Goal: Task Accomplishment & Management: Manage account settings

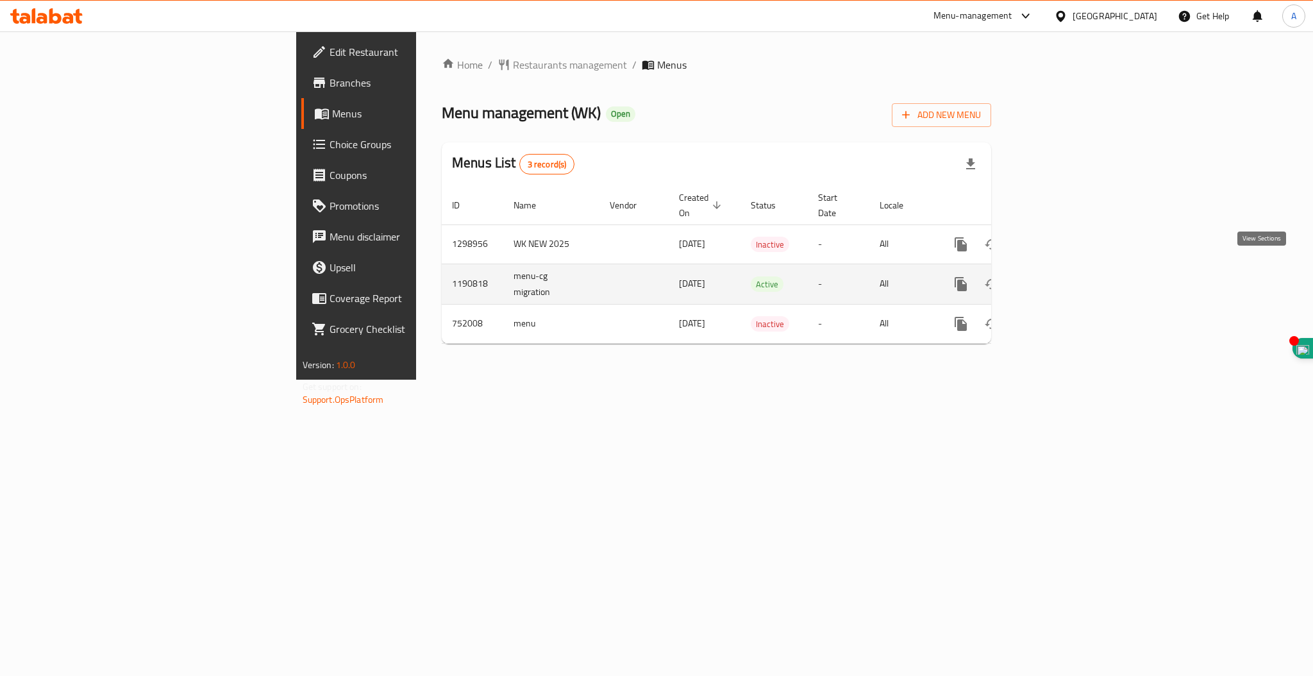
click at [1061, 276] on icon "enhanced table" at bounding box center [1053, 283] width 15 height 15
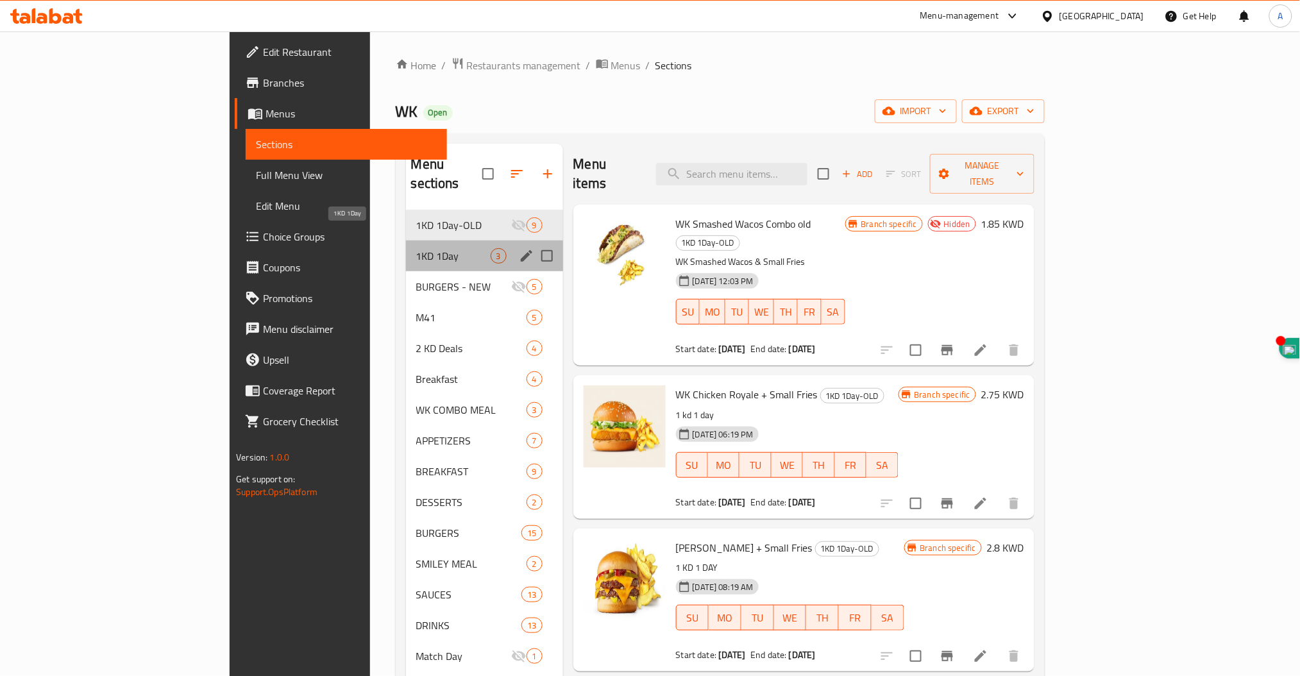
click at [416, 248] on span "1KD 1Day" at bounding box center [453, 255] width 74 height 15
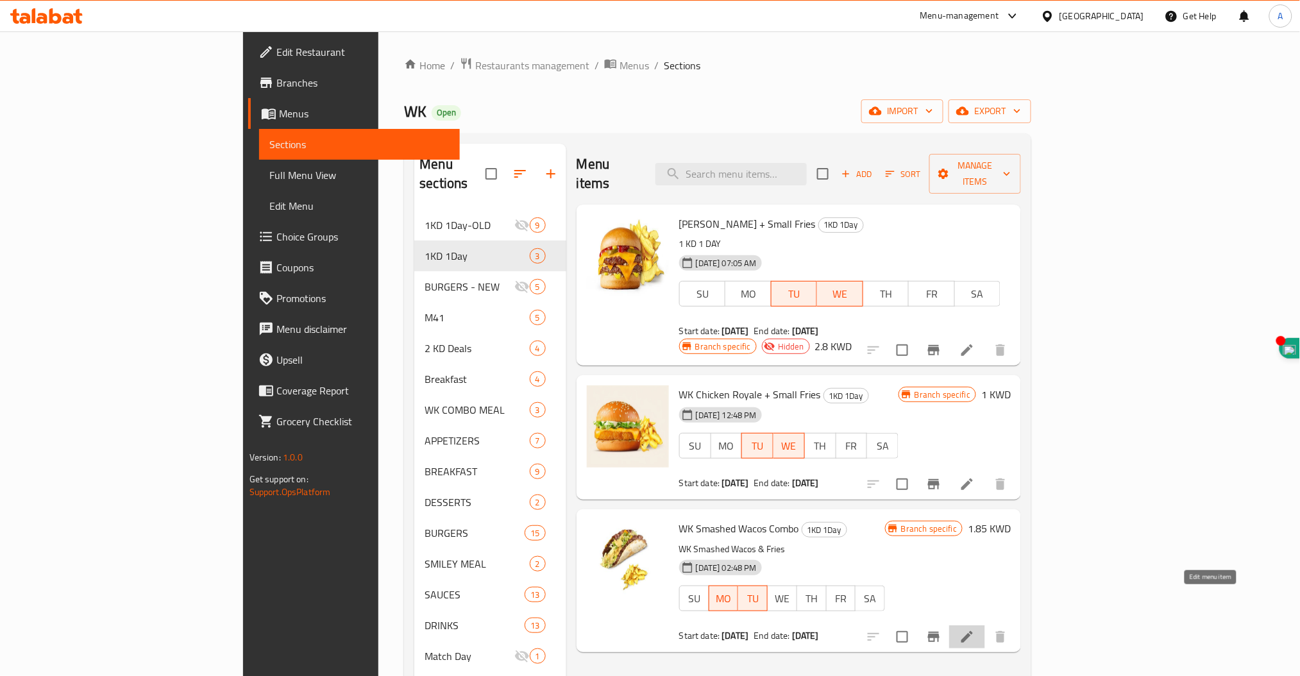
click at [975, 629] on icon at bounding box center [966, 636] width 15 height 15
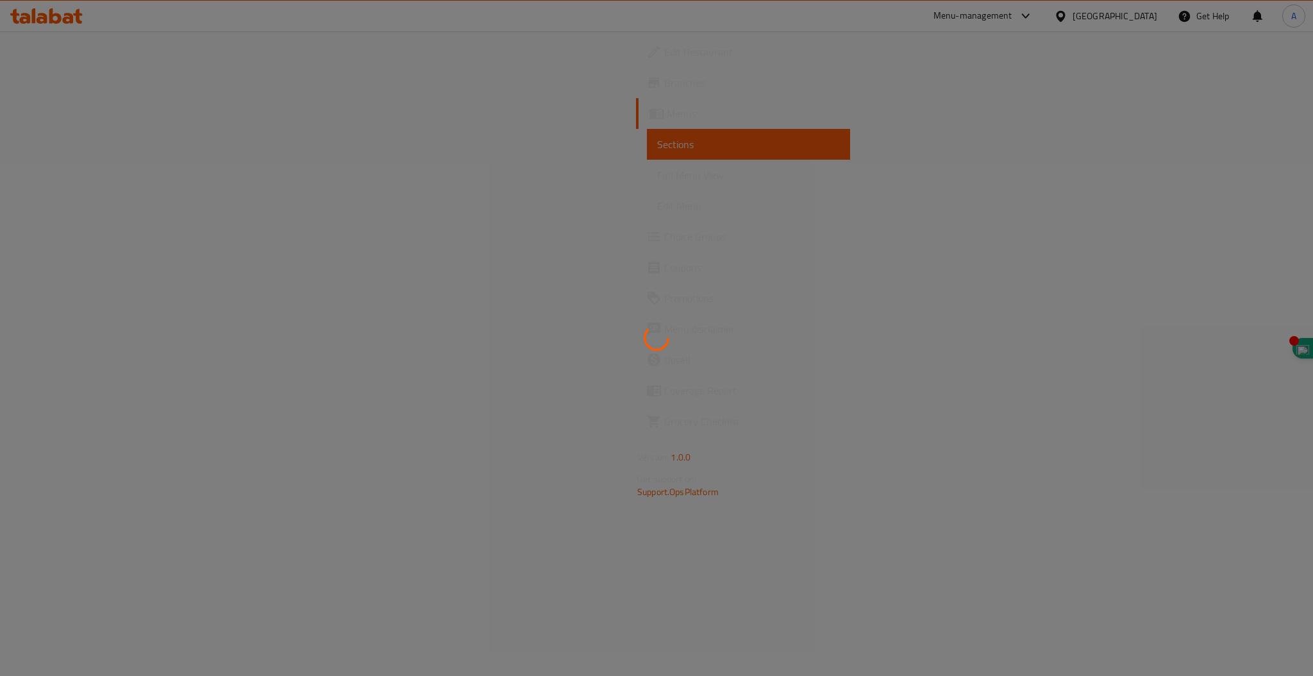
click at [1206, 601] on div at bounding box center [656, 338] width 1313 height 676
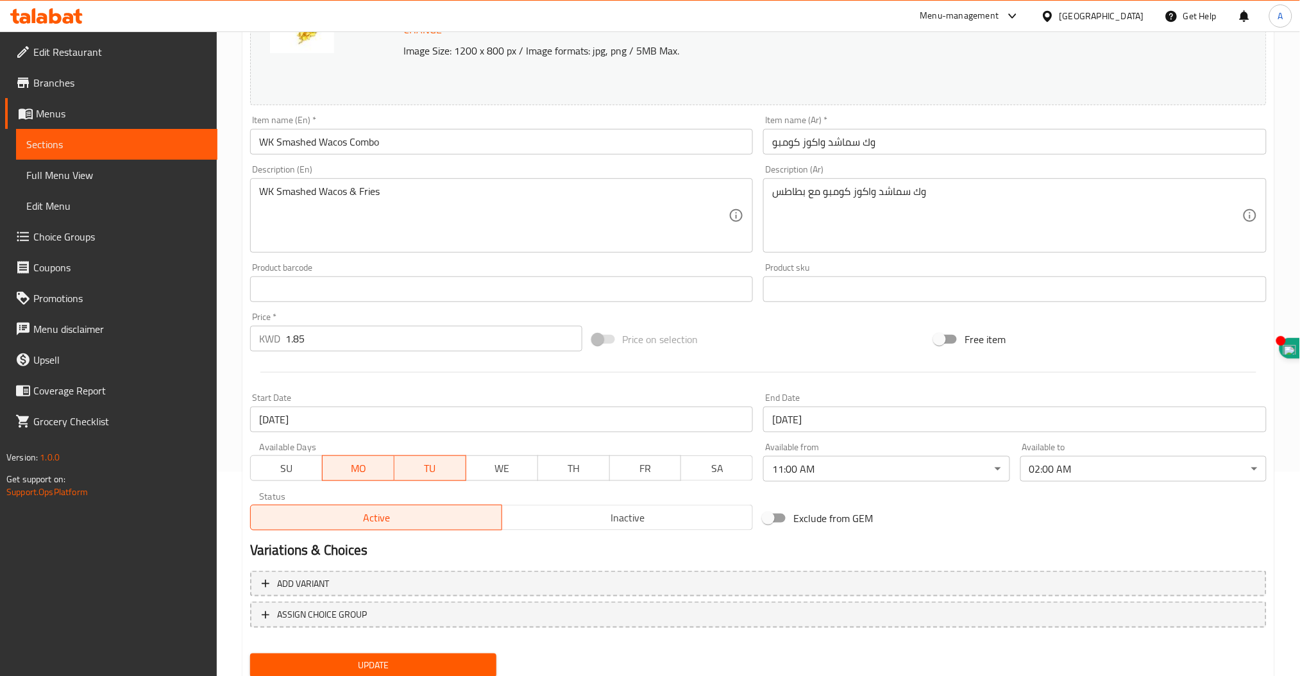
scroll to position [247, 0]
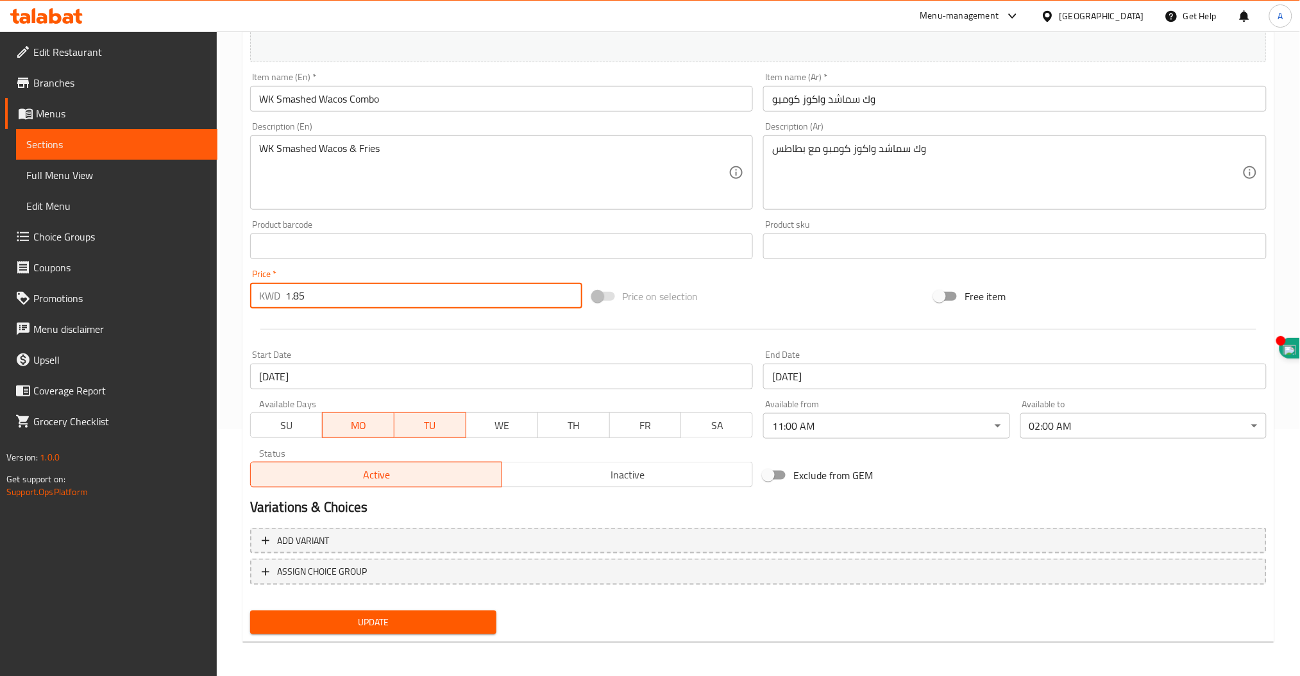
drag, startPoint x: 326, startPoint y: 294, endPoint x: 177, endPoint y: 284, distance: 149.7
click at [177, 284] on div "Edit Restaurant Branches Menus Sections Full Menu View Edit Menu Choice Groups …" at bounding box center [650, 231] width 1300 height 893
type input "1"
click at [407, 98] on input "WK Smashed Wacos Combo" at bounding box center [501, 99] width 503 height 26
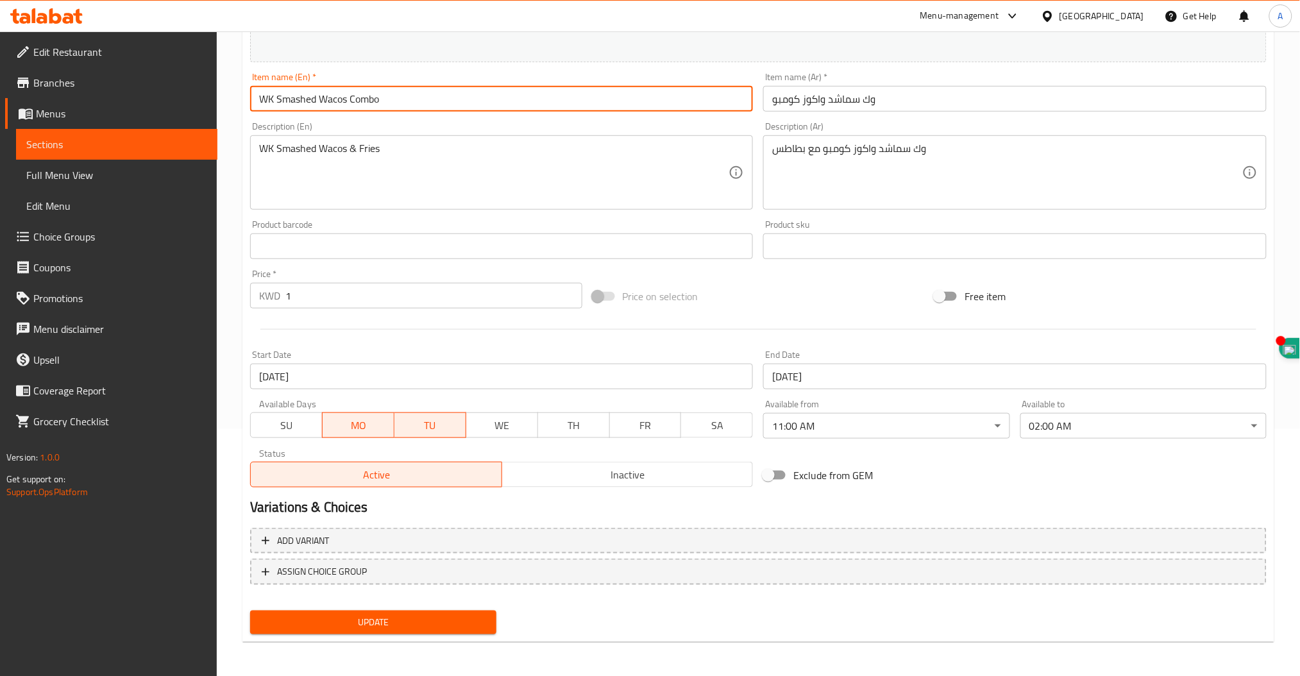
click at [335, 99] on input "WK Smashed Wacos Combo" at bounding box center [501, 99] width 503 height 26
click at [335, 96] on input "WK Smashed Wacos Combo" at bounding box center [501, 99] width 503 height 26
click at [406, 98] on input "WK Smashed Wacos Combo" at bounding box center [501, 99] width 503 height 26
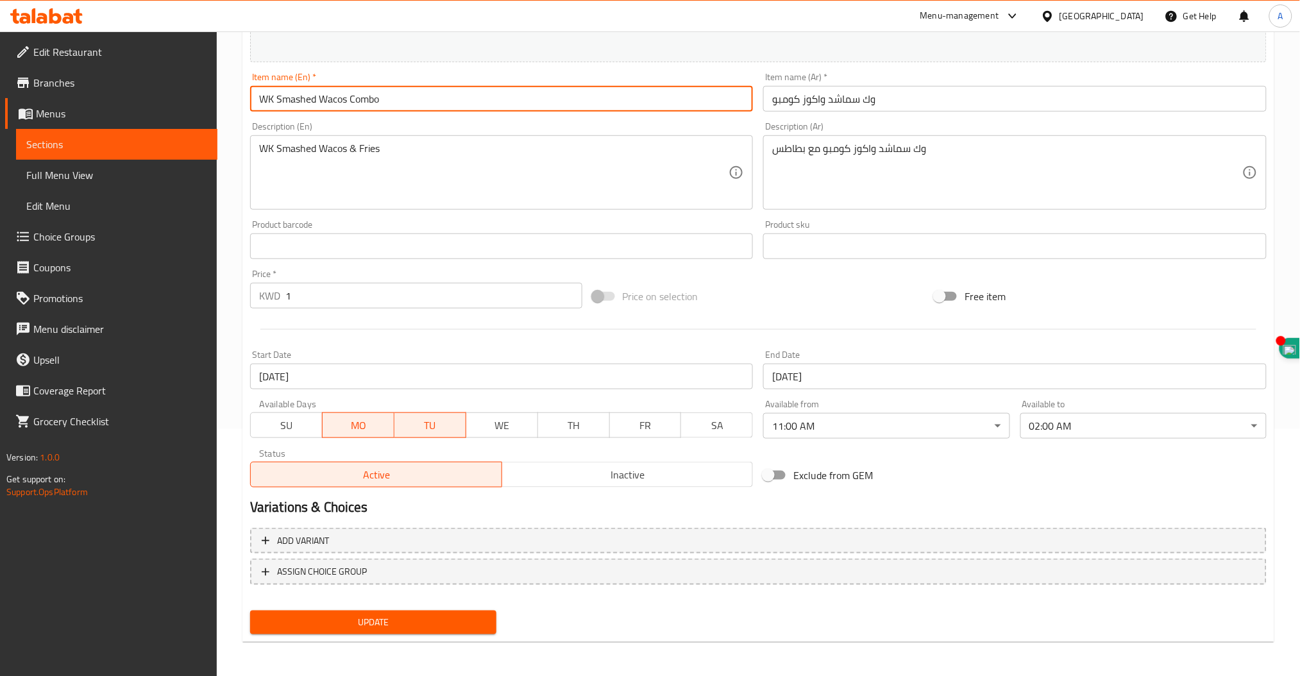
click at [406, 98] on input "WK Smashed Wacos Combo" at bounding box center [501, 99] width 503 height 26
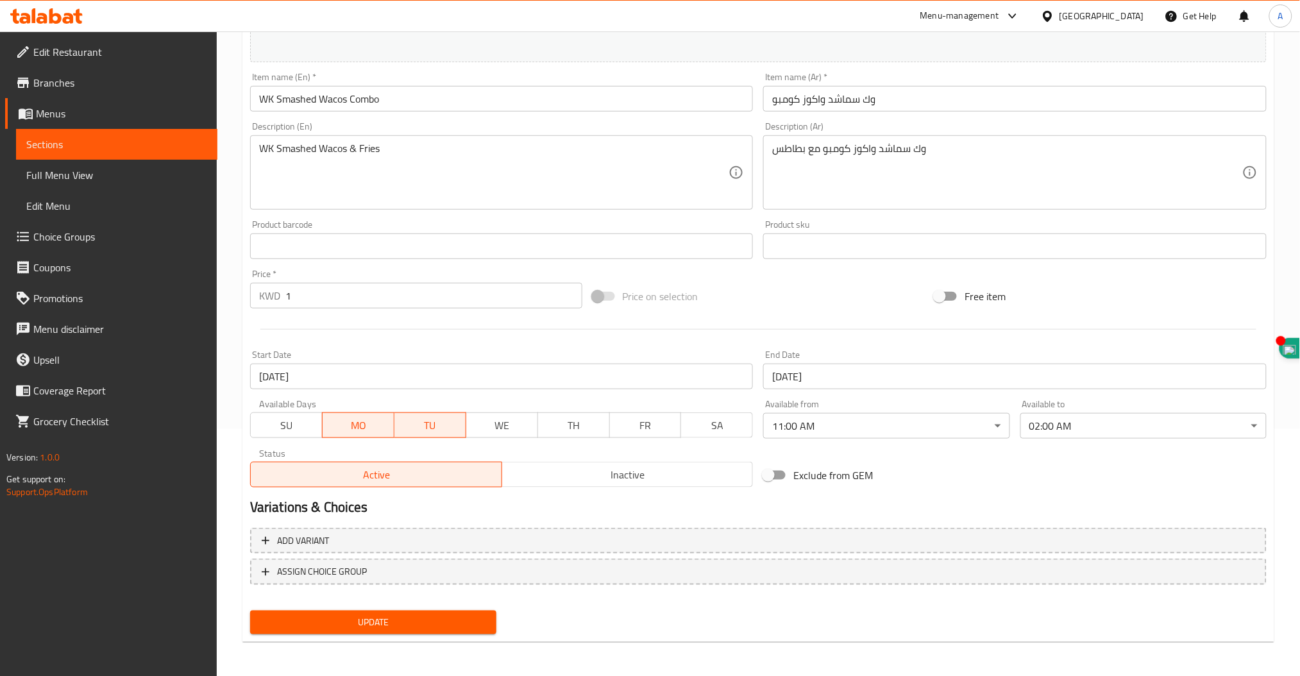
click at [787, 114] on div "Item name (Ar)   * وك سماشد واكوز كومبو Item name (Ar) *" at bounding box center [1015, 91] width 514 height 49
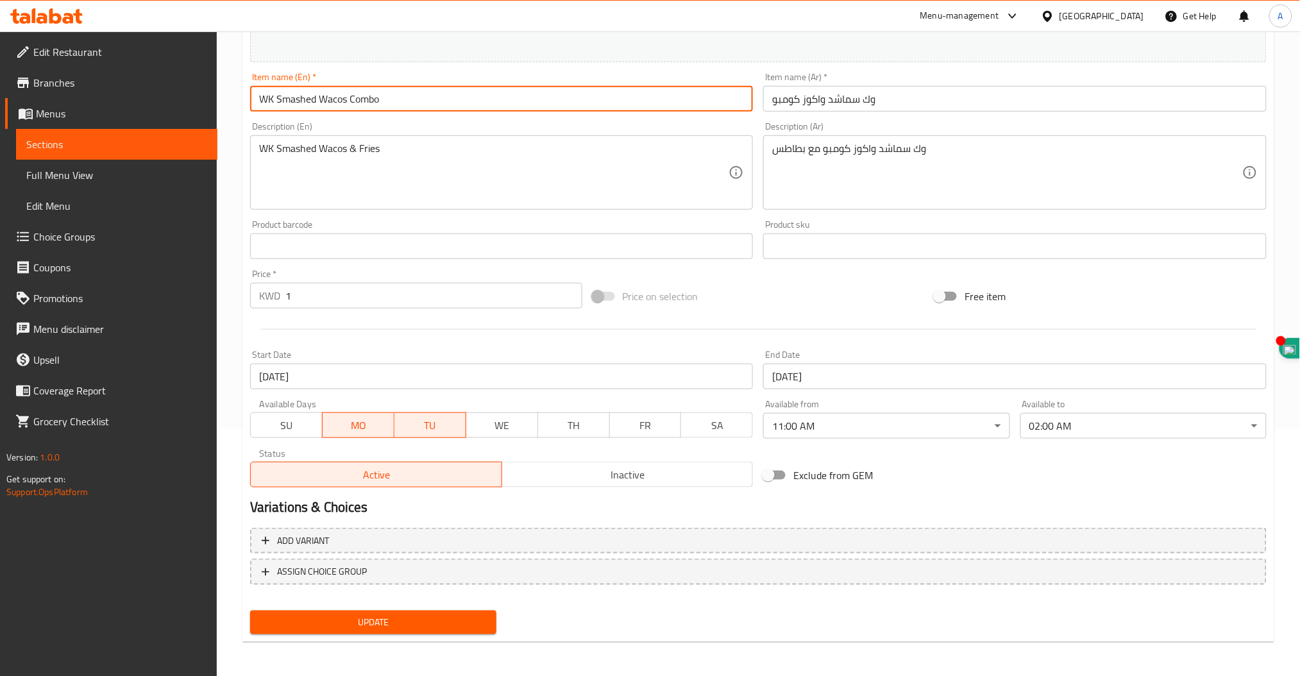
click at [315, 99] on input "WK Smashed Wacos Combo" at bounding box center [501, 99] width 503 height 26
click at [400, 103] on input "WK Smashed Wacos Combo" at bounding box center [501, 99] width 503 height 26
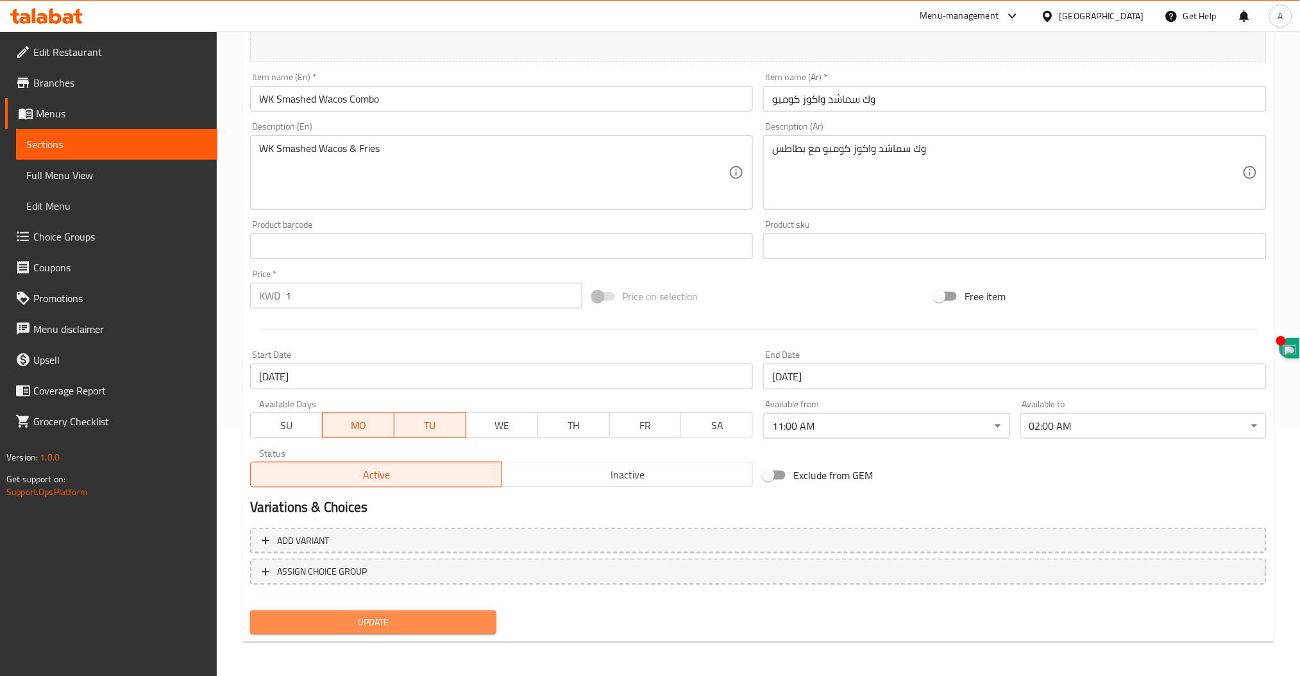
click at [367, 616] on span "Update" at bounding box center [373, 622] width 226 height 16
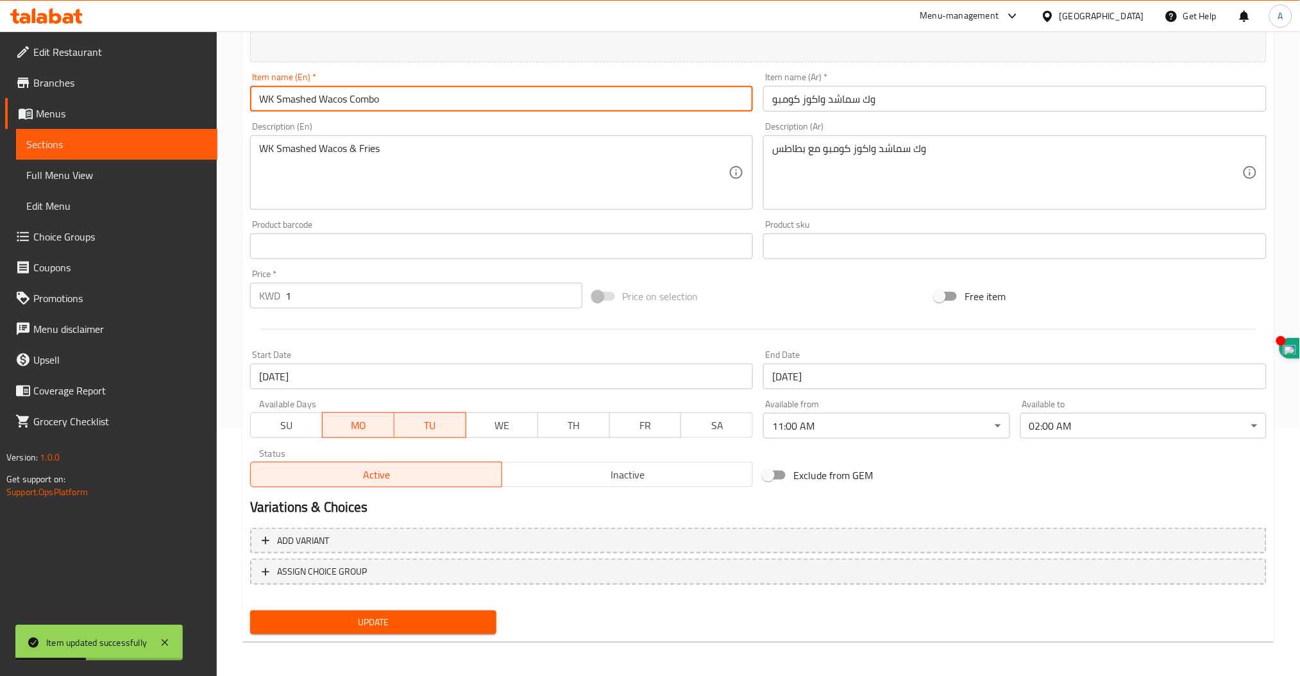
click at [432, 100] on input "WK Smashed Wacos Combo" at bounding box center [501, 99] width 503 height 26
drag, startPoint x: 274, startPoint y: 97, endPoint x: 205, endPoint y: 96, distance: 69.3
click at [205, 96] on div "Edit Restaurant Branches Menus Sections Full Menu View Edit Menu Choice Groups …" at bounding box center [650, 231] width 1300 height 893
click at [349, 101] on input "Smashed Wacos Combo" at bounding box center [501, 99] width 503 height 26
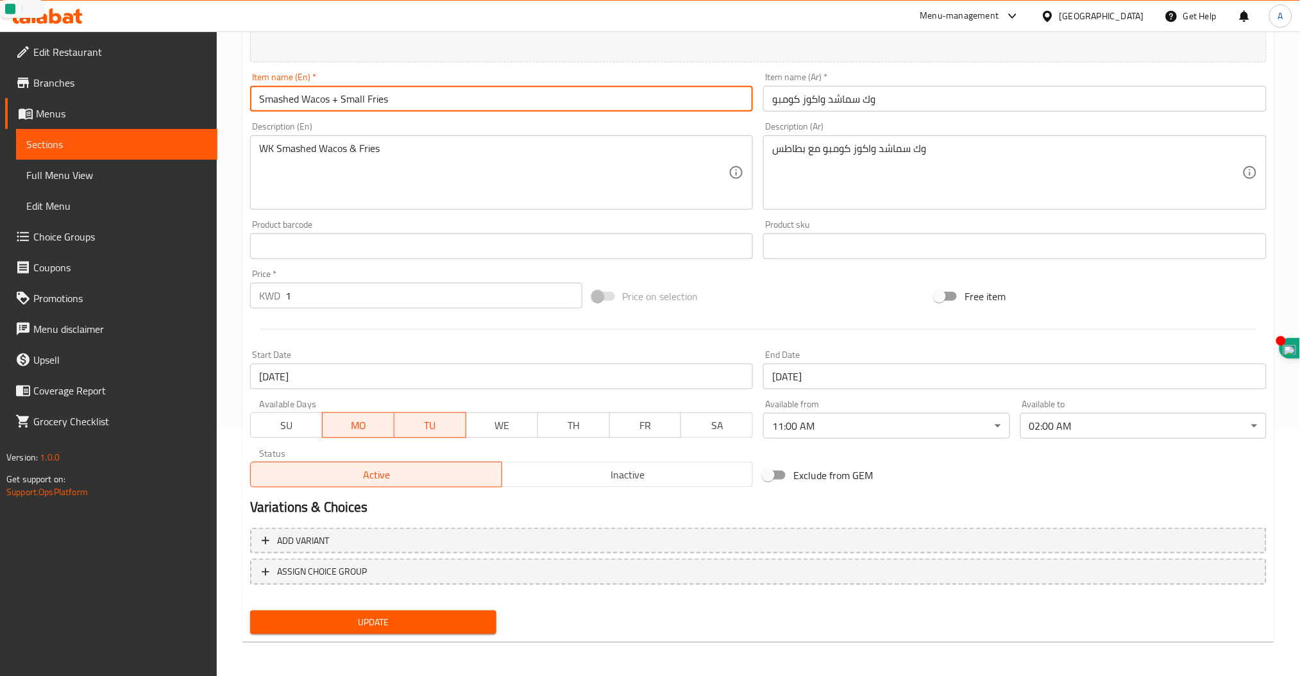
type input "Smashed Wacos + Small Fries"
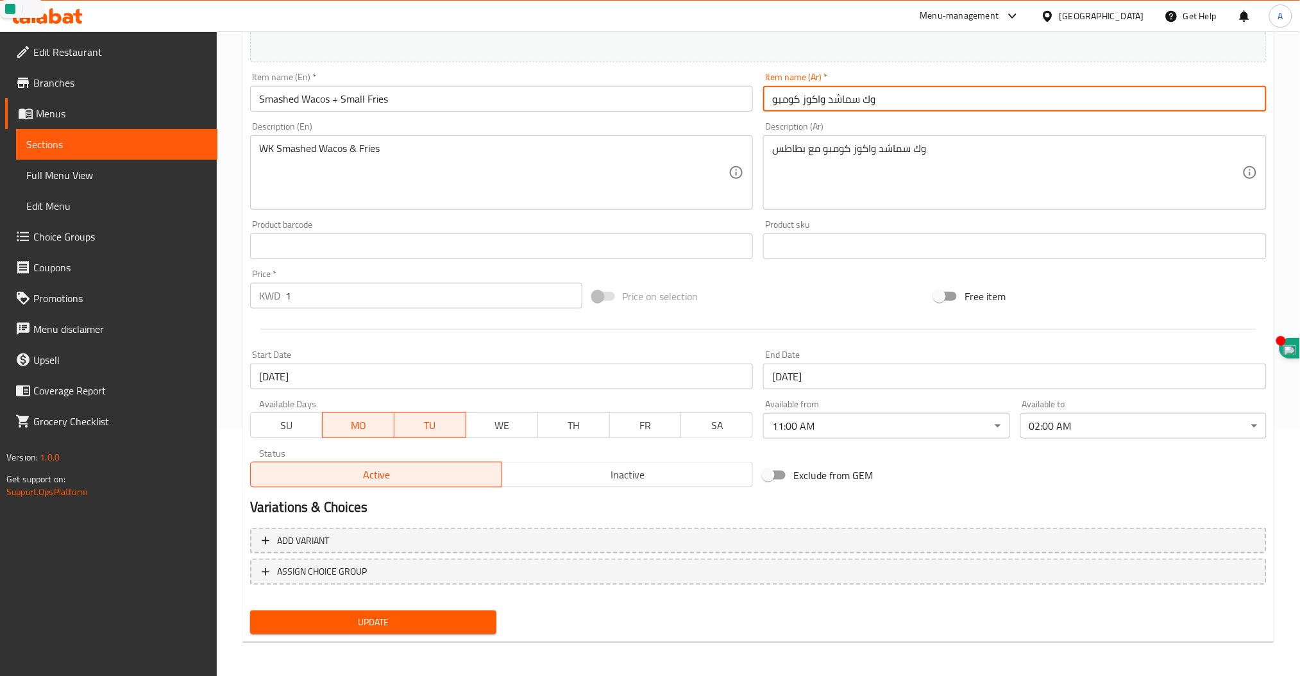
click at [868, 99] on input "وك سماشد واكوز كومبو" at bounding box center [1014, 99] width 503 height 26
click at [793, 106] on input "سماشد واكوز كومبو" at bounding box center [1014, 99] width 503 height 26
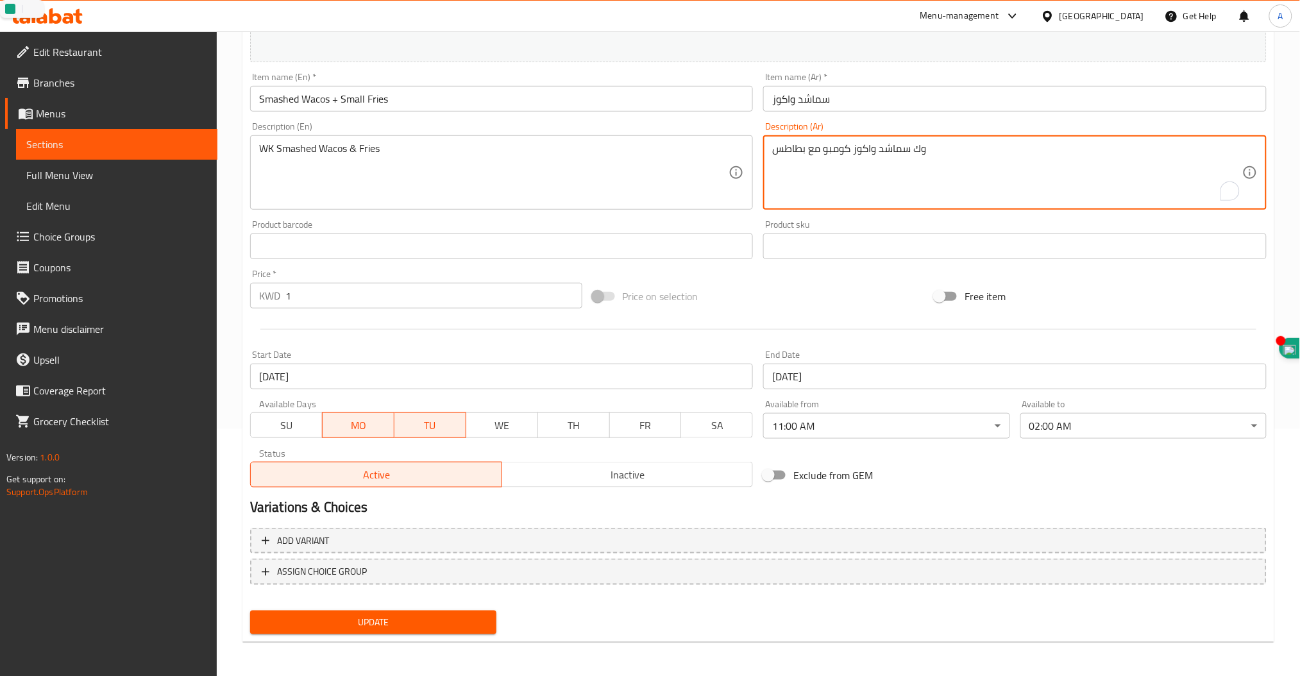
drag, startPoint x: 821, startPoint y: 151, endPoint x: 752, endPoint y: 155, distance: 69.3
click at [823, 151] on textarea "وك سماشد واكوز كومبو مع بطاطس" at bounding box center [1007, 172] width 470 height 61
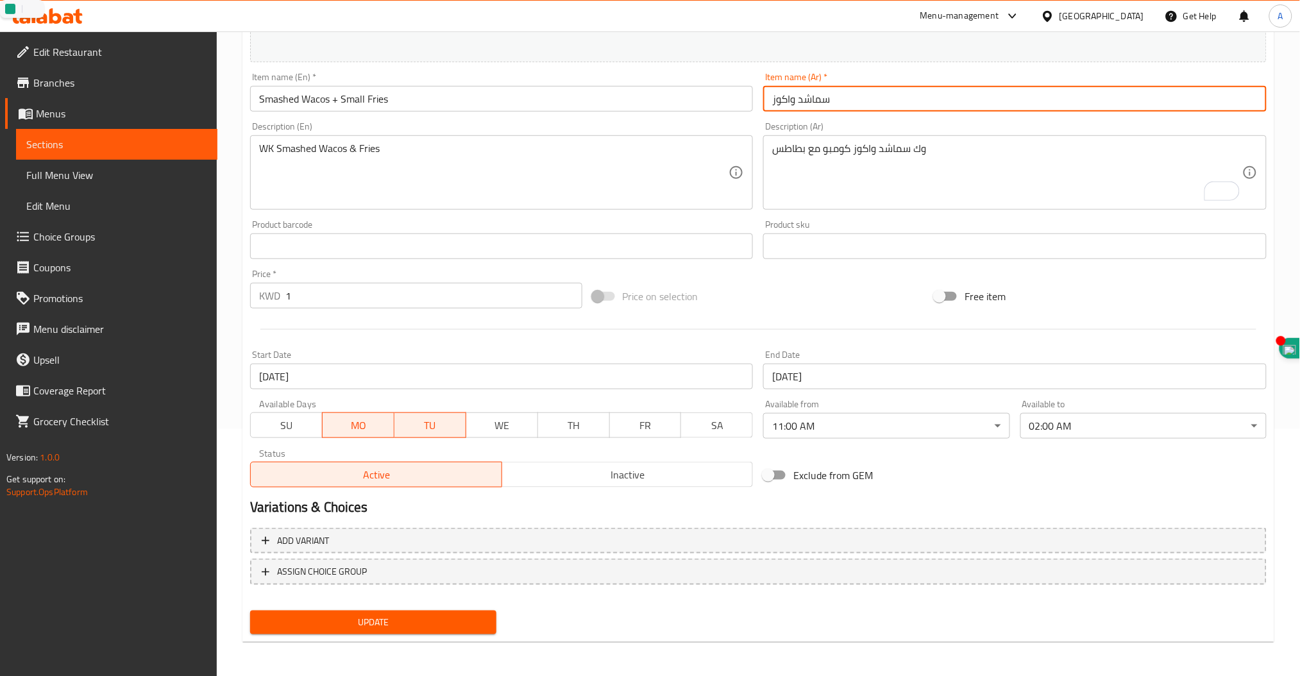
drag, startPoint x: 863, startPoint y: 99, endPoint x: 675, endPoint y: 89, distance: 188.8
click at [675, 89] on div "Change Image Size: 1200 x 800 px / Image formats: jpg, png / 5MB Max. Item name…" at bounding box center [758, 206] width 1027 height 571
type input "ز"
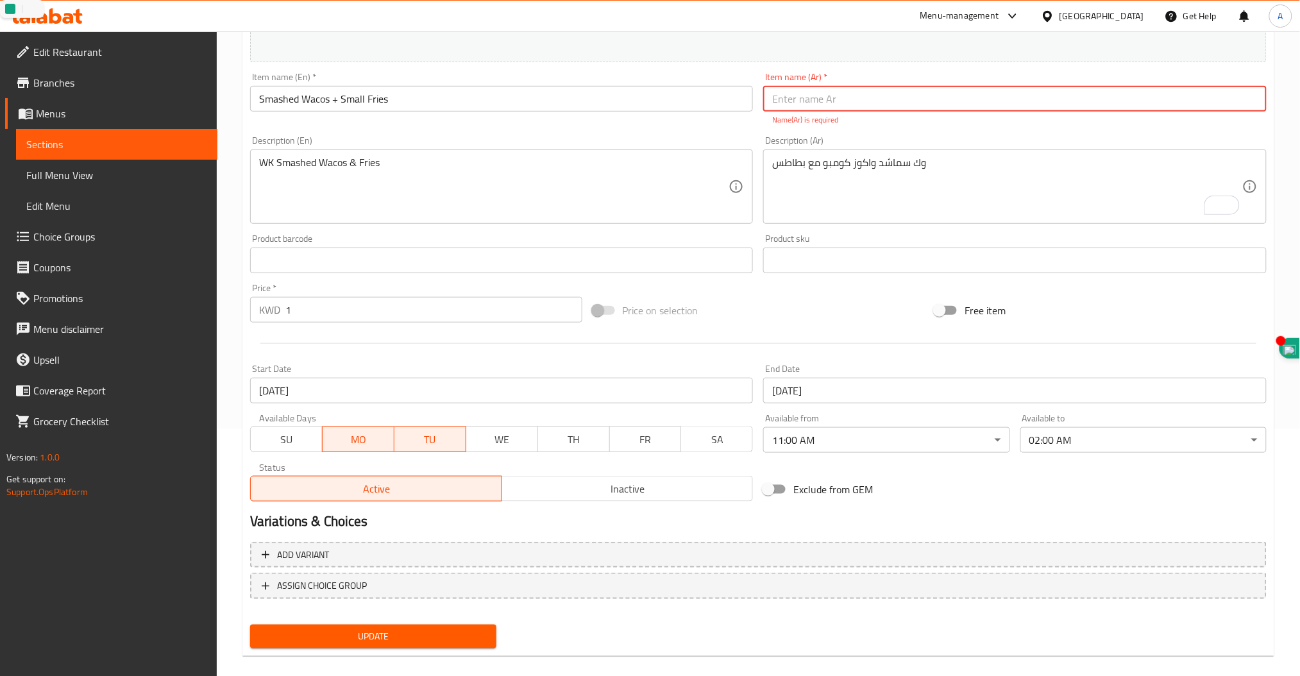
type input "."
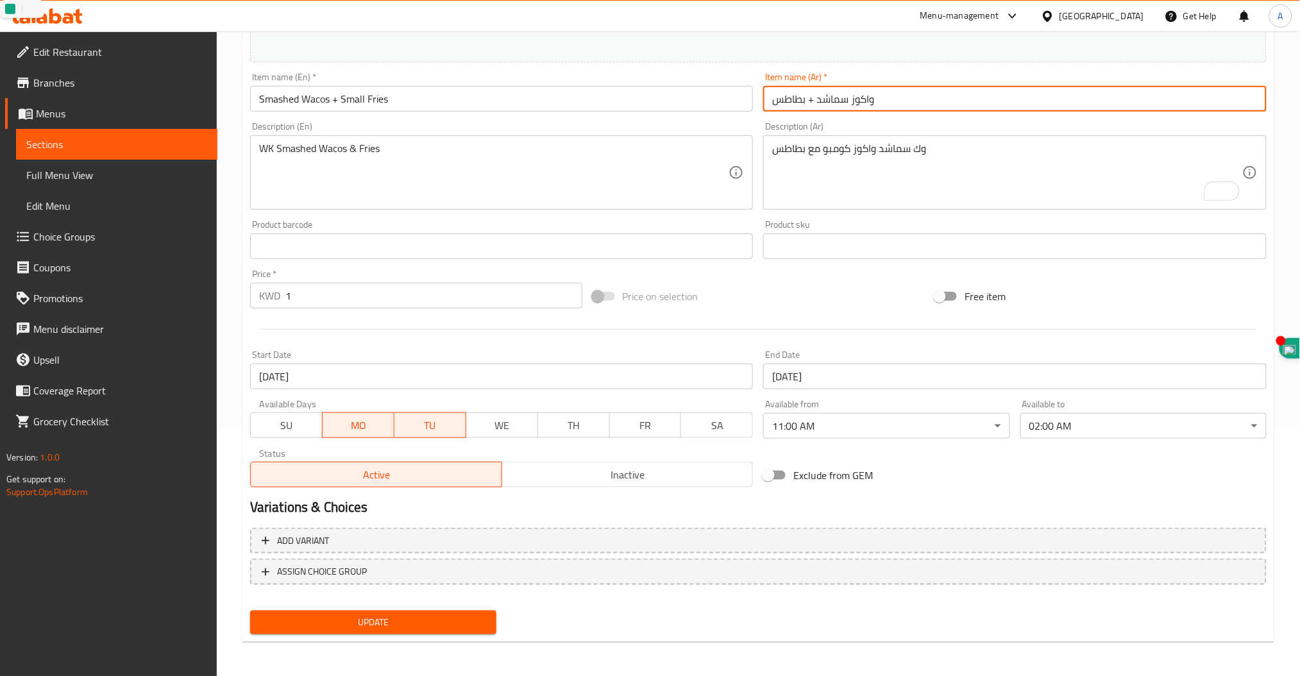
type input "واكوز سماشد + بطاطس"
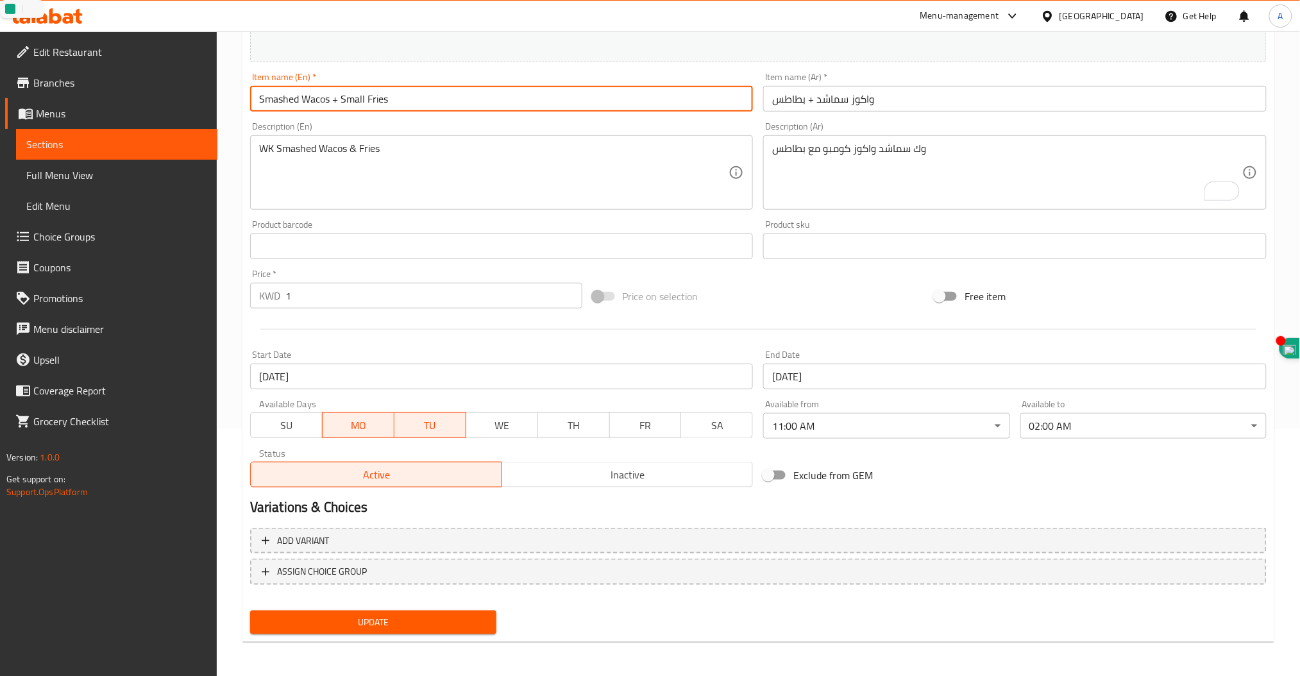
click at [355, 101] on input "Smashed Wacos + Small Fries" at bounding box center [501, 99] width 503 height 26
click at [319, 98] on input "Smashed Wacos + Fries" at bounding box center [501, 99] width 503 height 26
click at [341, 101] on input "Smashed Wacos + Fries" at bounding box center [501, 99] width 503 height 26
type input "Smashed Wacos + Small Fries"
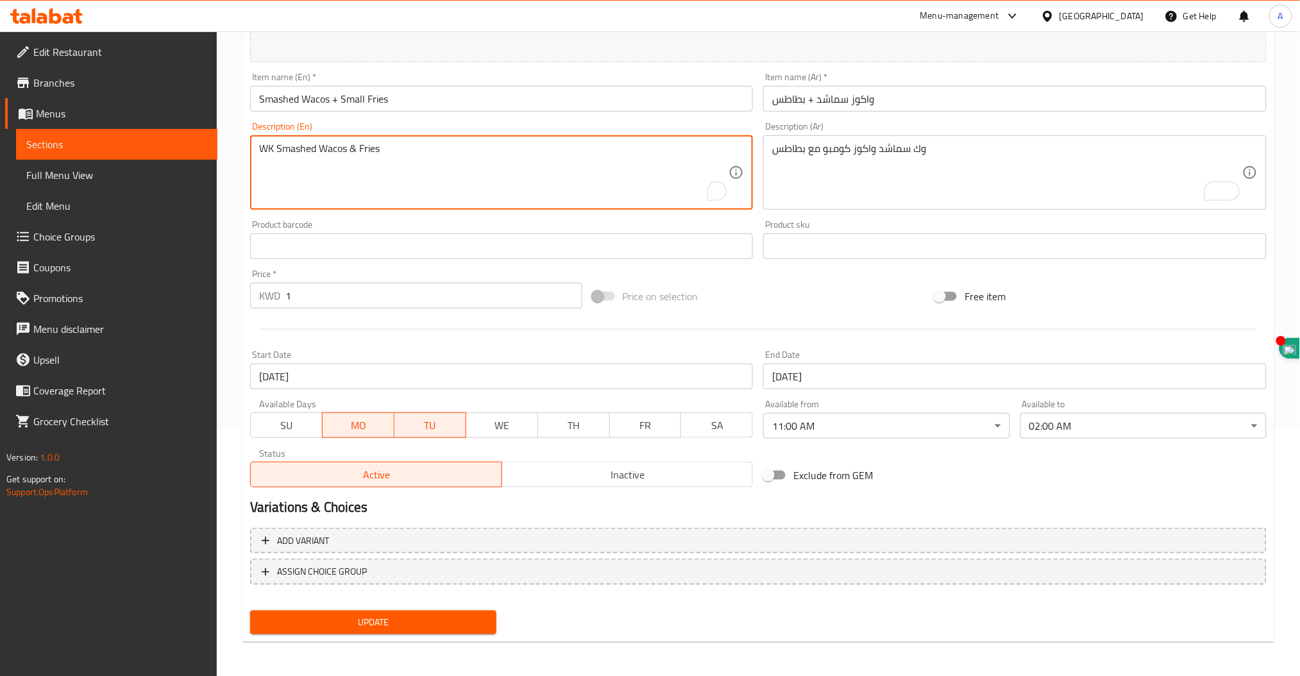
drag, startPoint x: 421, startPoint y: 147, endPoint x: 147, endPoint y: 140, distance: 274.5
type textarea "1 KD 1 DAY"
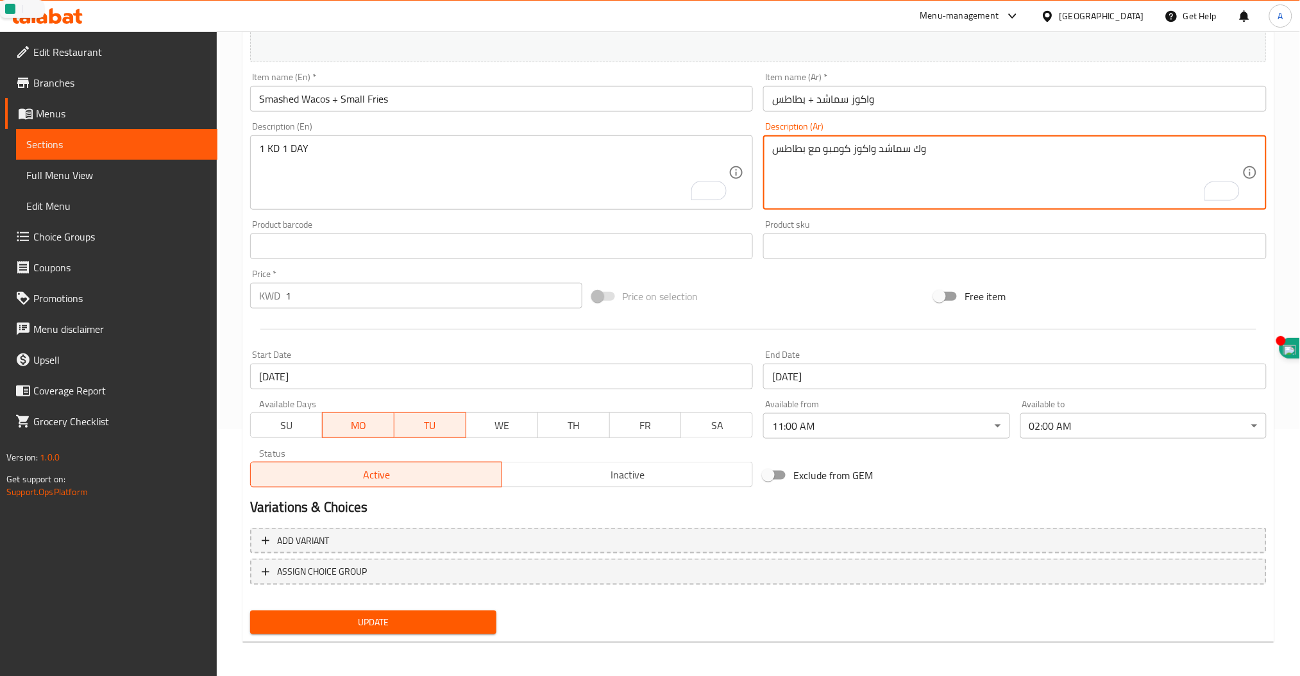
click at [793, 155] on textarea "وك سماشد واكوز كومبو مع بطاطس" at bounding box center [1007, 172] width 470 height 61
type textarea "يوم واحد دينار واحد"
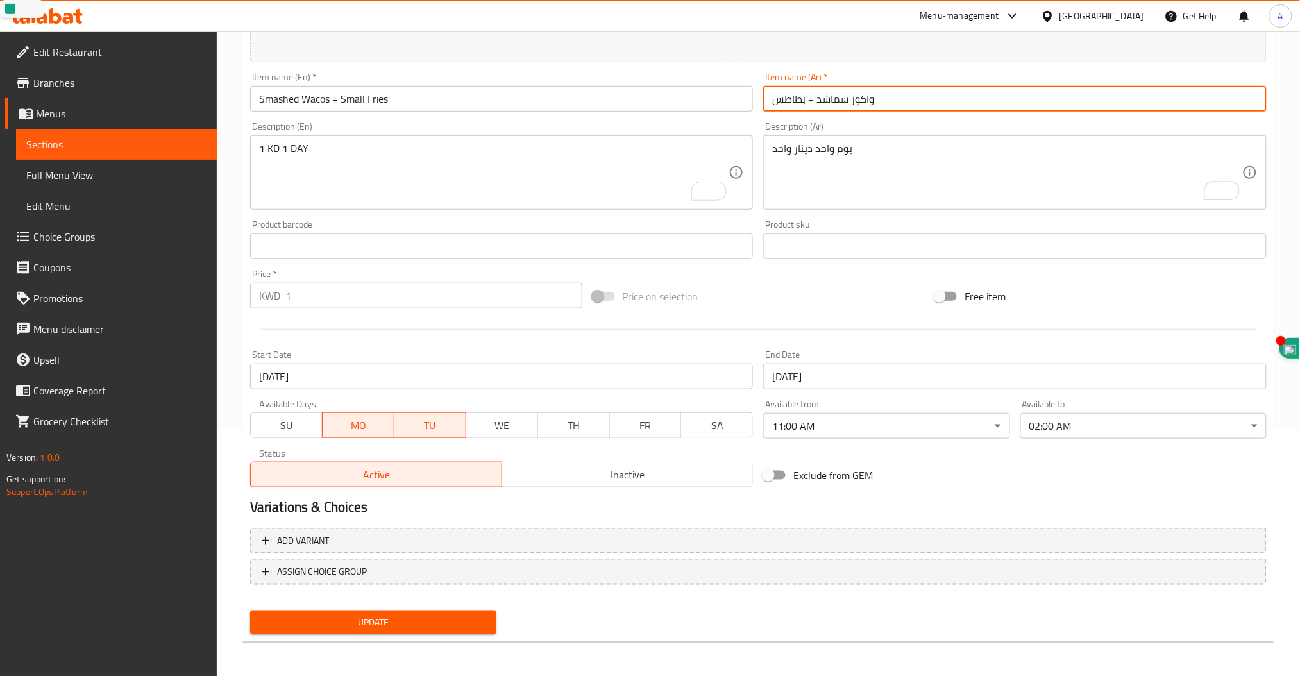
click at [772, 103] on input "واكوز سماشد + بطاطس" at bounding box center [1014, 99] width 503 height 26
type input "واكوز سماشد + بطاطس"
click at [396, 624] on span "Update" at bounding box center [373, 622] width 226 height 16
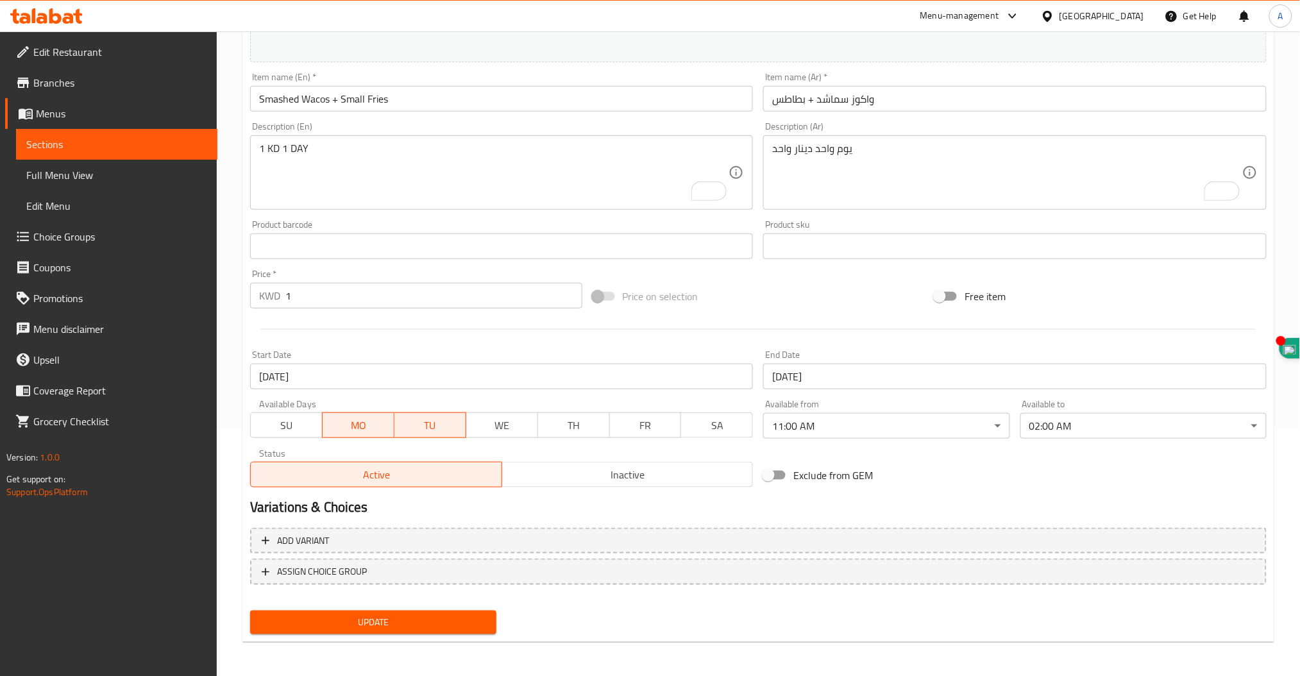
click at [250, 610] on button "Update" at bounding box center [373, 622] width 246 height 24
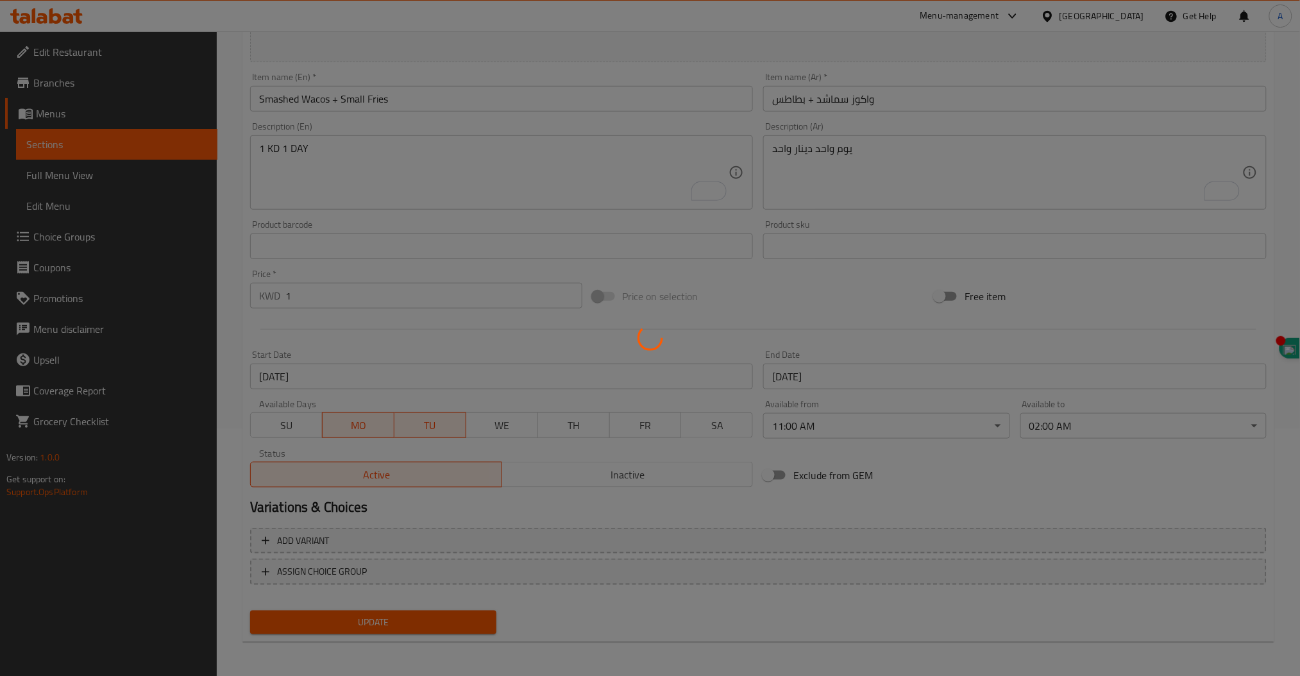
click at [250, 610] on button "Update" at bounding box center [373, 622] width 246 height 24
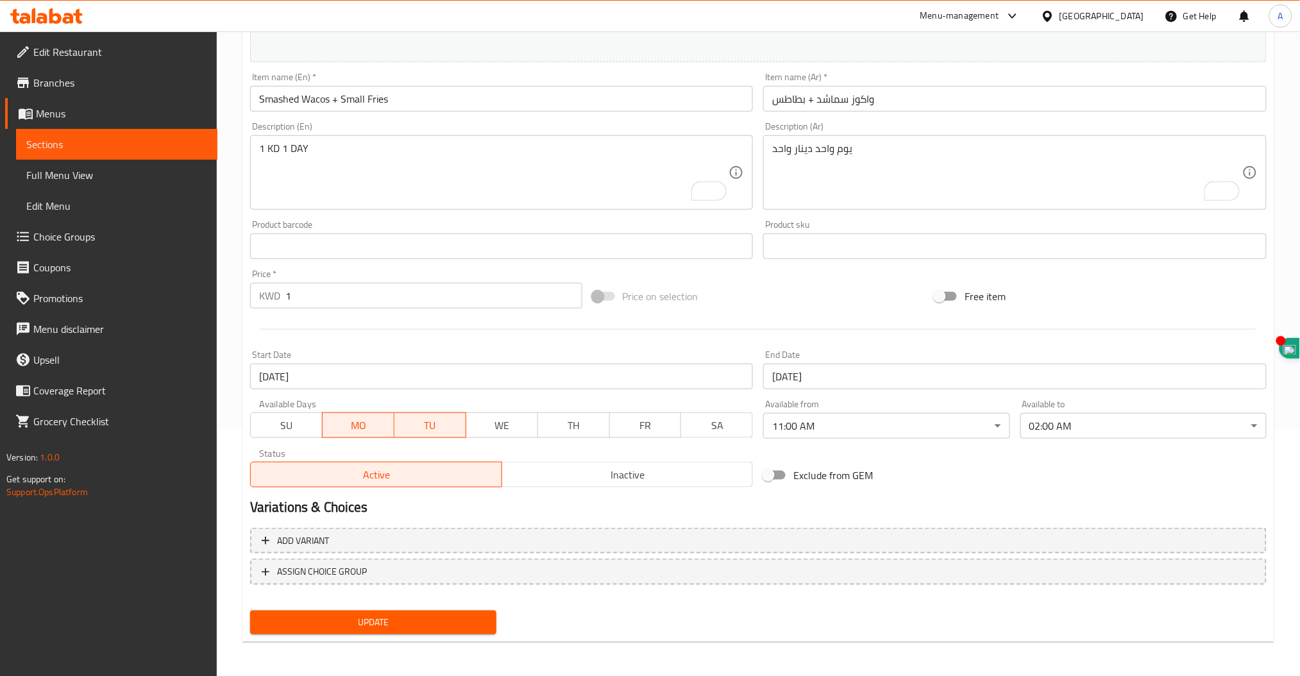
click at [353, 616] on span "Update" at bounding box center [373, 622] width 226 height 16
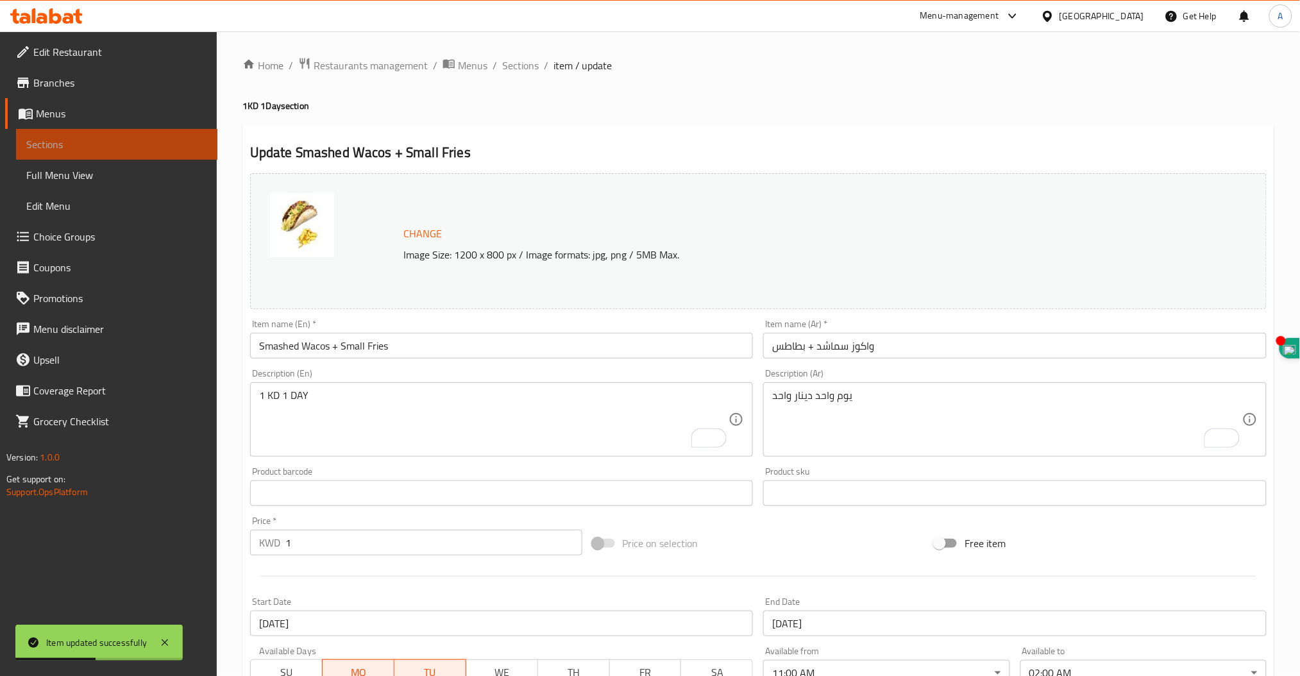
click at [53, 137] on span "Sections" at bounding box center [116, 144] width 181 height 15
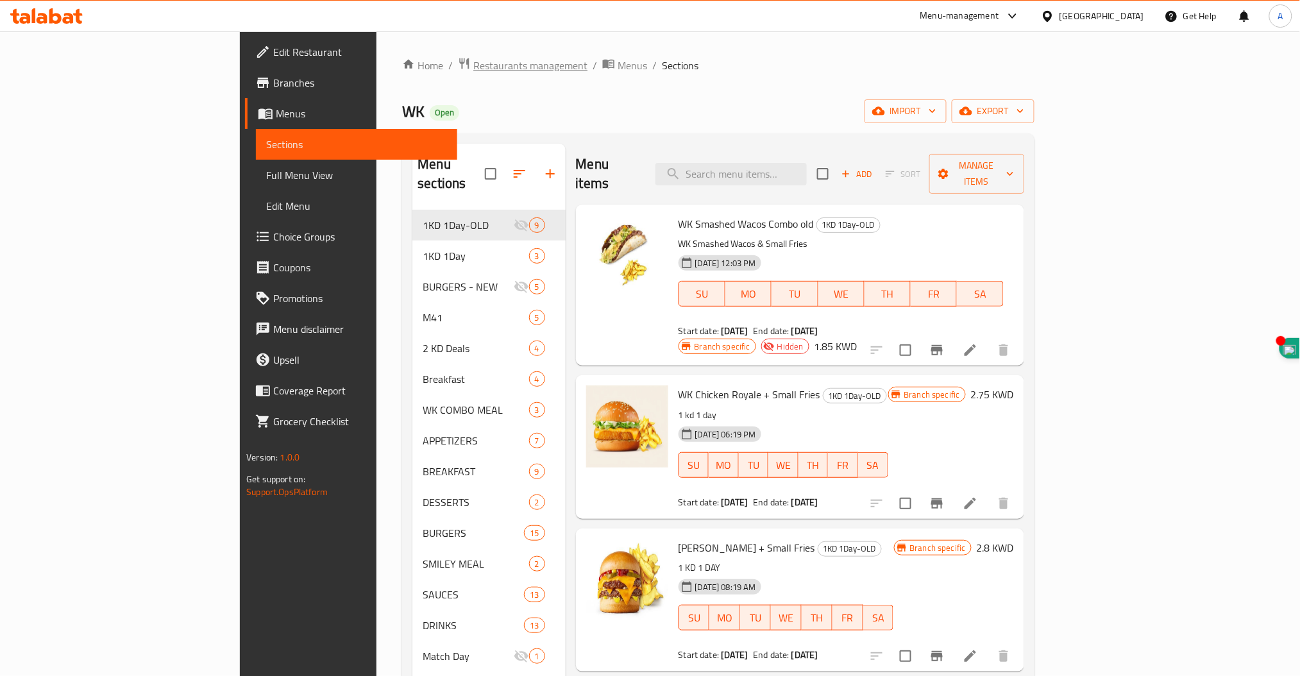
click at [473, 69] on span "Restaurants management" at bounding box center [530, 65] width 114 height 15
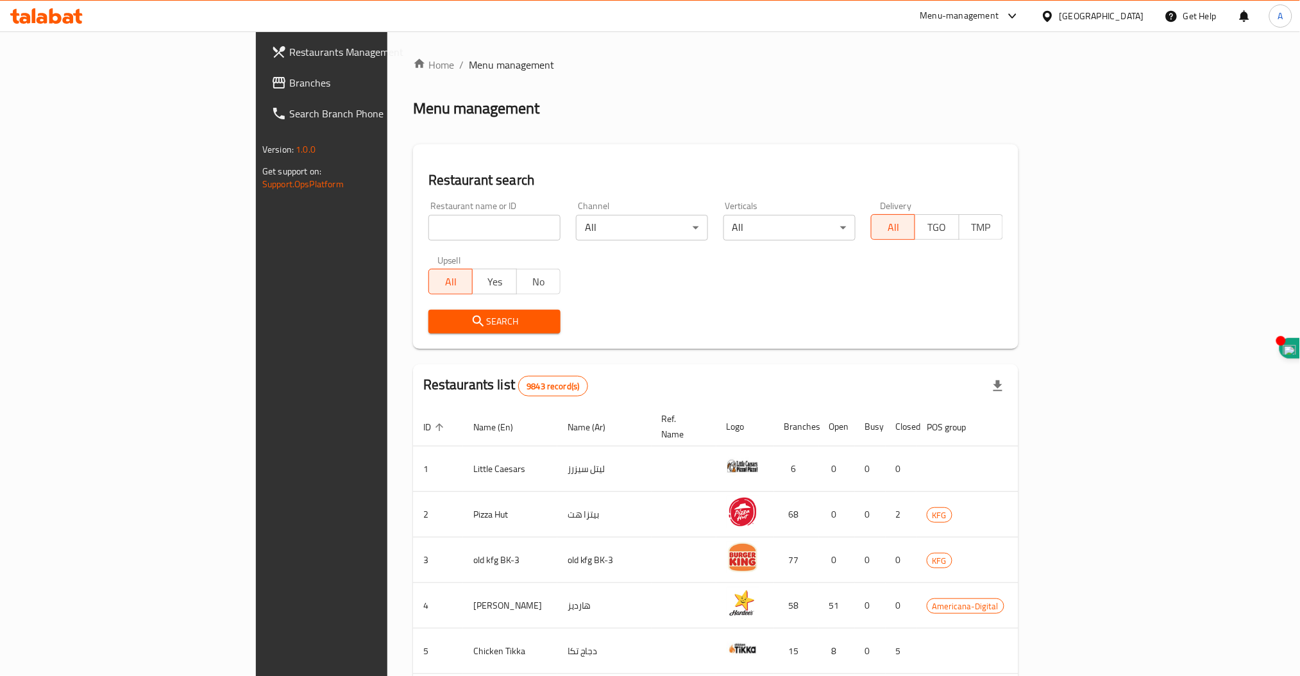
click at [428, 222] on input "search" at bounding box center [494, 228] width 132 height 26
click at [473, 323] on icon "submit" at bounding box center [478, 320] width 11 height 11
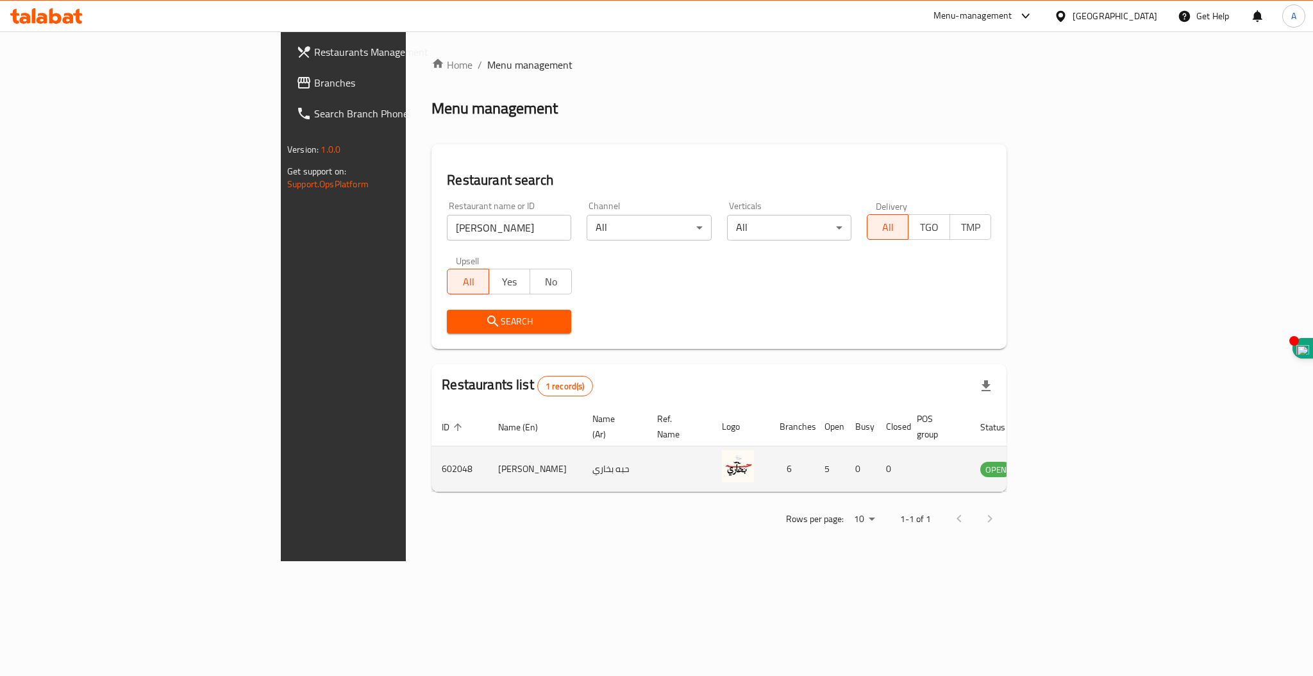
click at [432, 451] on td "602048" at bounding box center [460, 469] width 56 height 46
copy td "602048"
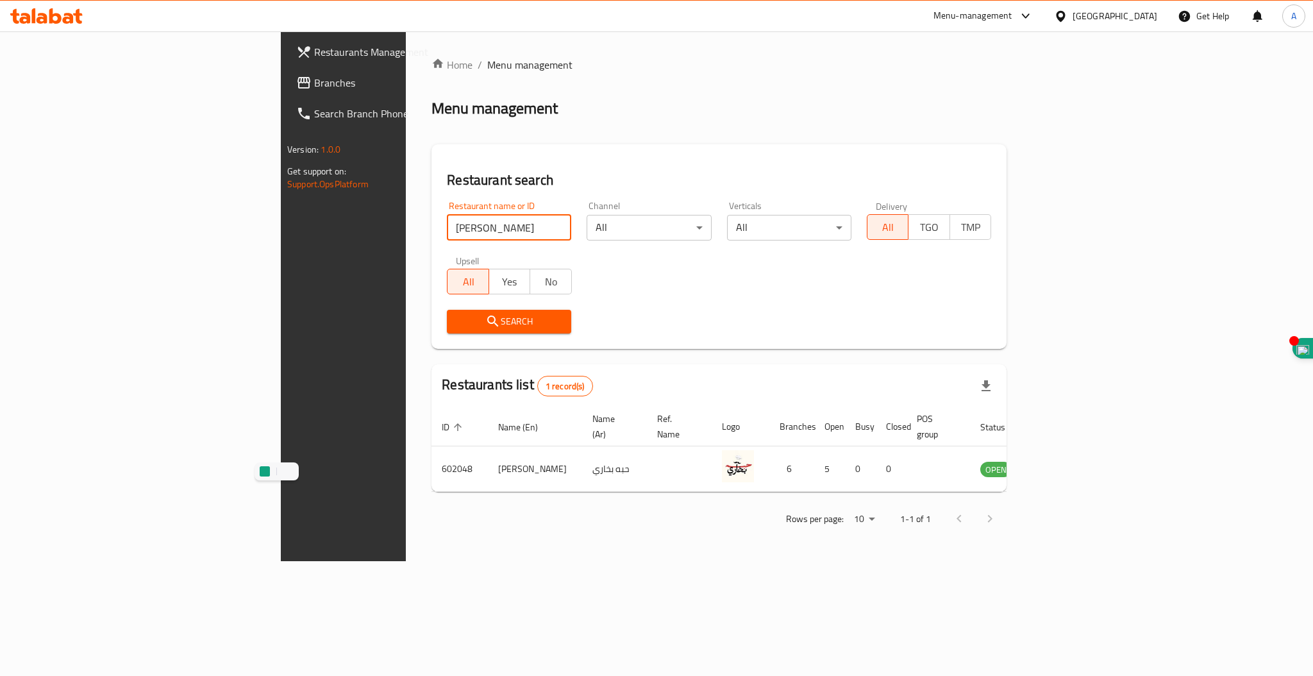
drag, startPoint x: 294, startPoint y: 215, endPoint x: 178, endPoint y: 208, distance: 115.6
click at [281, 208] on div "Restaurants Management Branches Search Branch Phone Version: 1.0.0 Get support …" at bounding box center [657, 296] width 752 height 530
click at [485, 328] on icon "submit" at bounding box center [492, 321] width 15 height 15
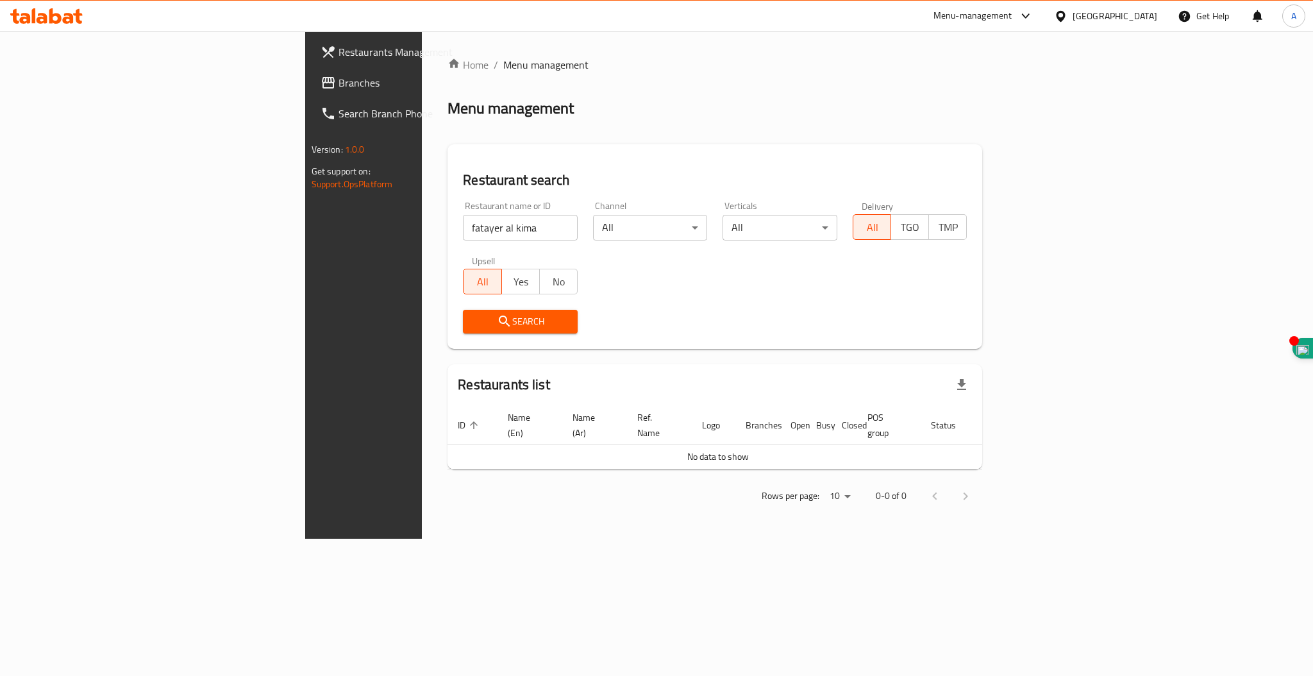
click at [463, 226] on input "fatayer al kima" at bounding box center [520, 228] width 115 height 26
type input "fatayer alkima"
click at [473, 323] on span "Search" at bounding box center [520, 322] width 94 height 16
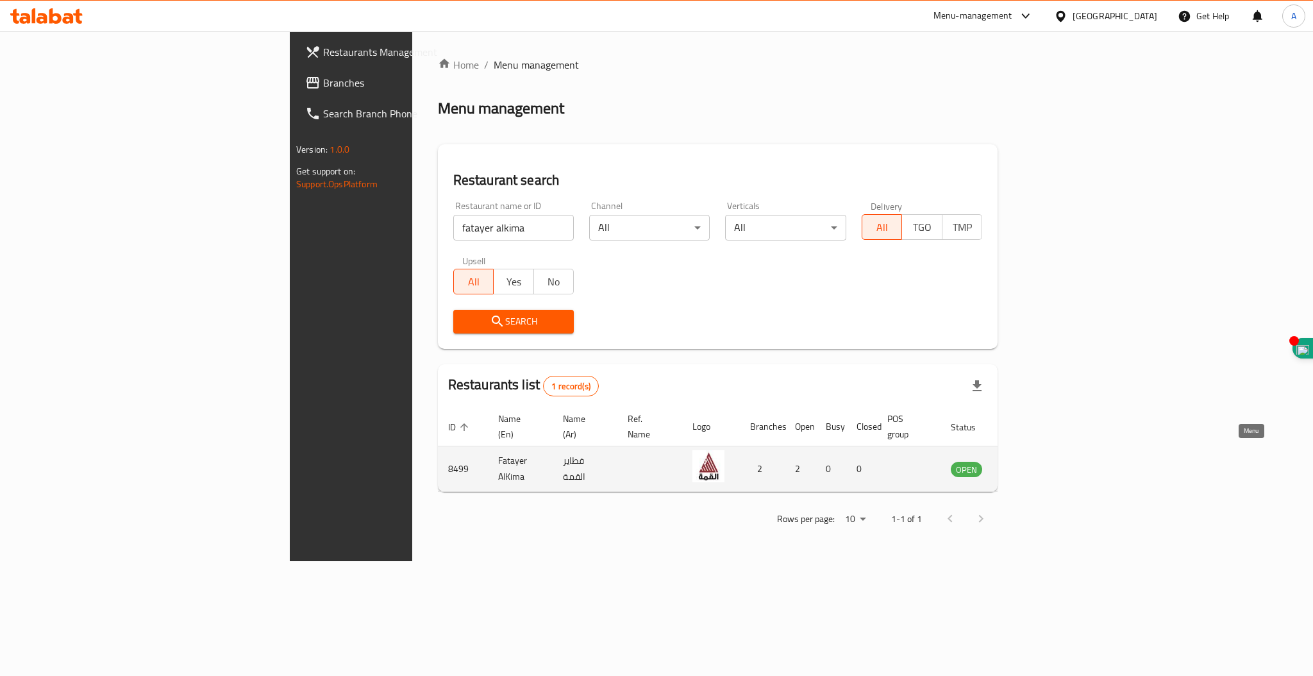
click at [1033, 464] on icon "enhanced table" at bounding box center [1026, 469] width 14 height 11
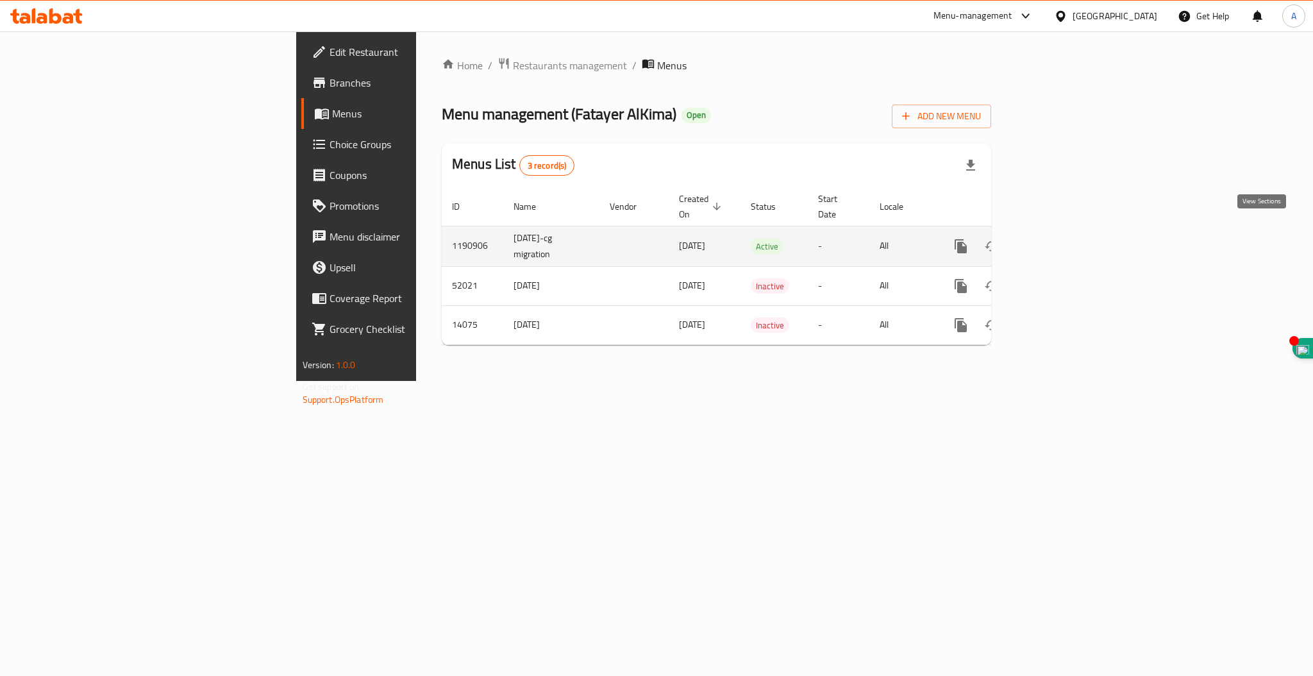
click at [1061, 239] on icon "enhanced table" at bounding box center [1053, 246] width 15 height 15
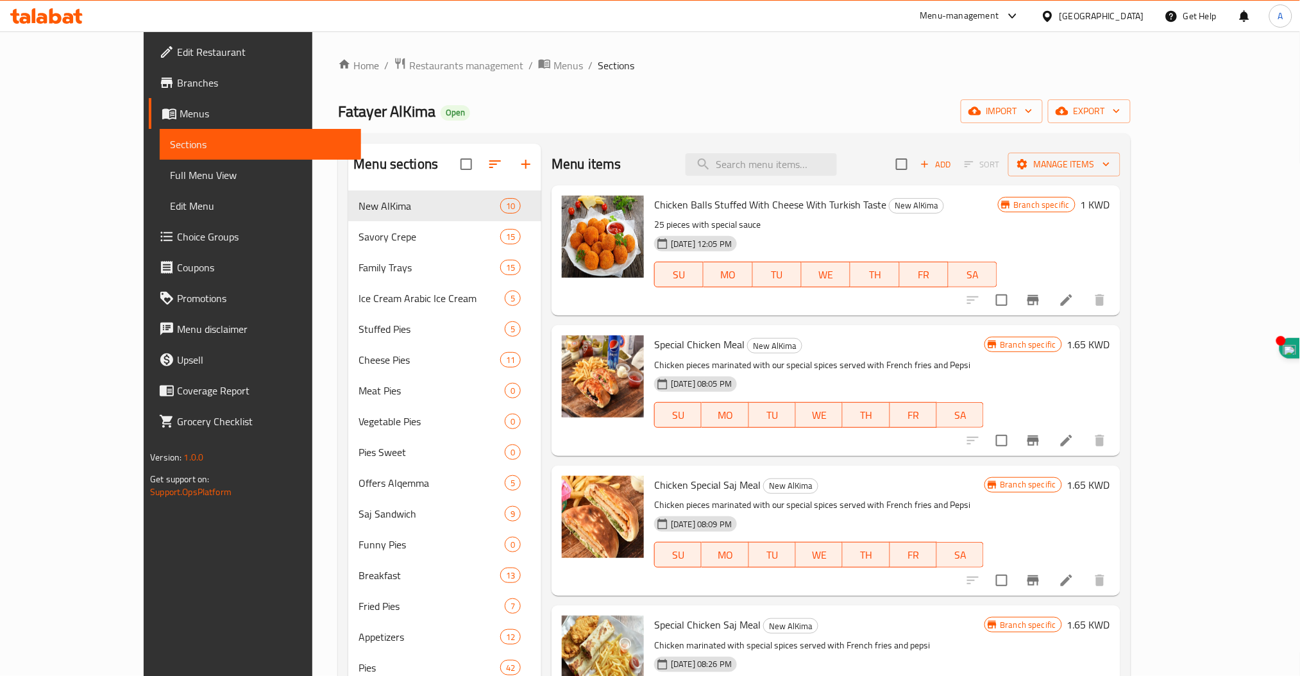
click at [177, 80] on span "Branches" at bounding box center [264, 82] width 174 height 15
